Goal: Communication & Community: Answer question/provide support

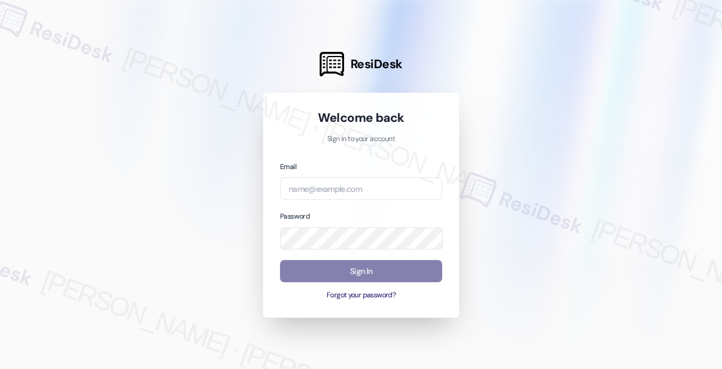
click at [109, 27] on div at bounding box center [361, 184] width 722 height 369
click at [314, 183] on input "email" at bounding box center [361, 188] width 162 height 23
type input "[EMAIL_ADDRESS][PERSON_NAME][PERSON_NAME][DOMAIN_NAME]"
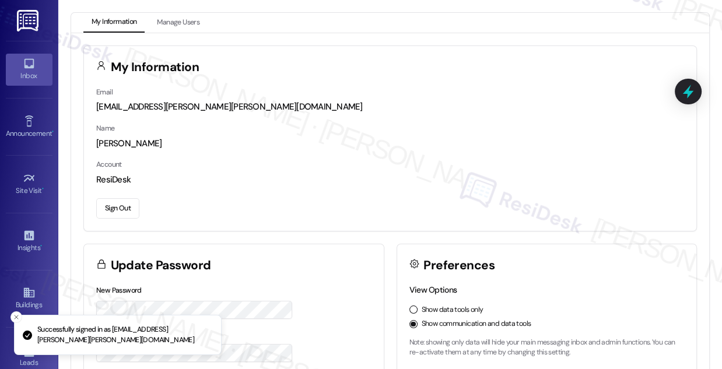
click at [12, 71] on div "Inbox" at bounding box center [29, 76] width 58 height 12
